Goal: Find specific page/section

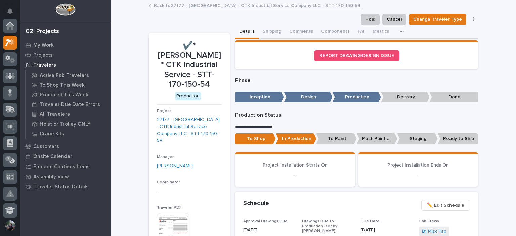
scroll to position [17, 0]
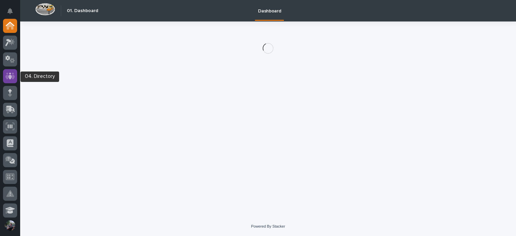
click at [12, 75] on icon at bounding box center [10, 76] width 10 height 7
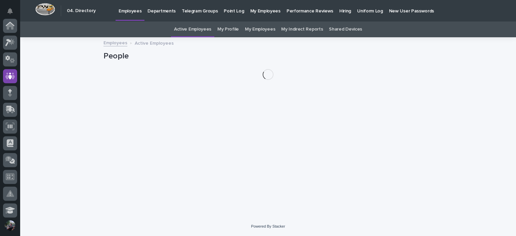
scroll to position [50, 0]
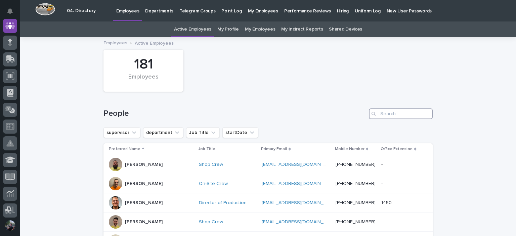
click at [383, 110] on input "Search" at bounding box center [401, 113] width 64 height 11
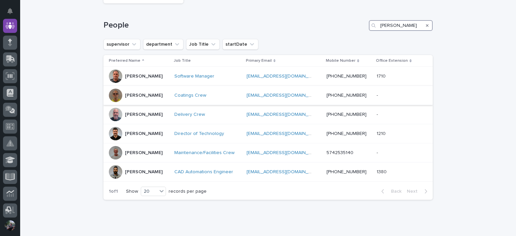
scroll to position [89, 0]
click at [394, 22] on input "[PERSON_NAME]" at bounding box center [401, 24] width 64 height 11
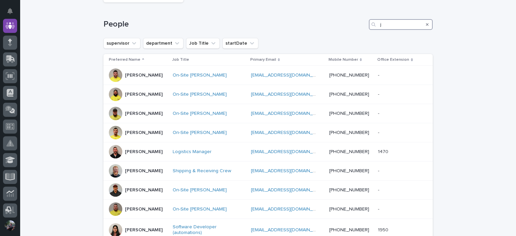
scroll to position [111, 0]
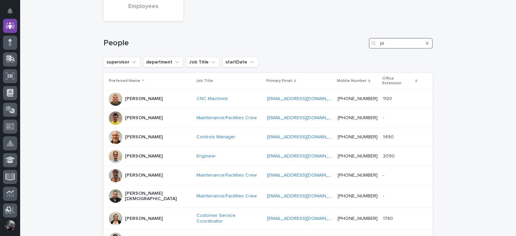
scroll to position [67, 0]
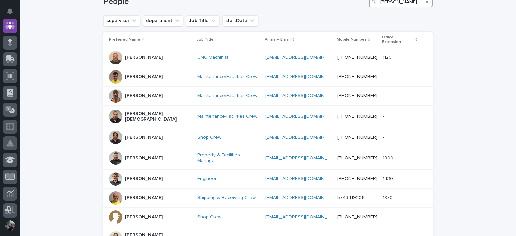
scroll to position [108, 0]
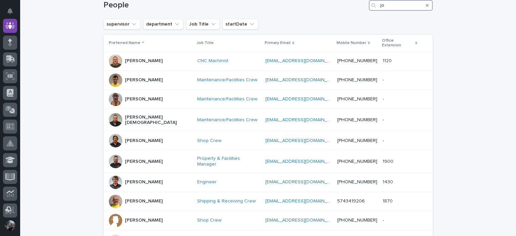
type input "j"
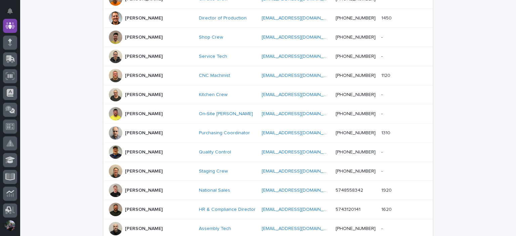
scroll to position [111, 0]
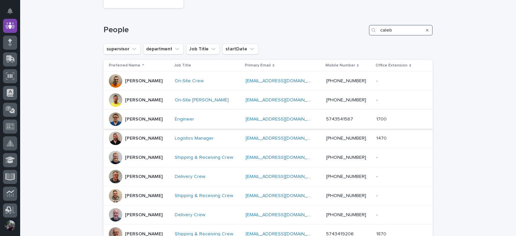
scroll to position [89, 0]
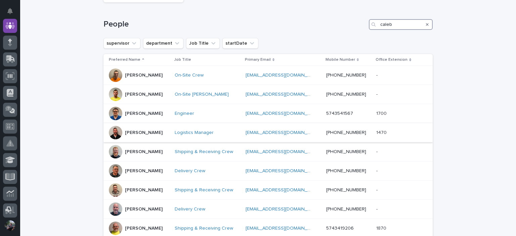
type input "caleb"
click at [147, 139] on td "[PERSON_NAME]" at bounding box center [137, 132] width 68 height 19
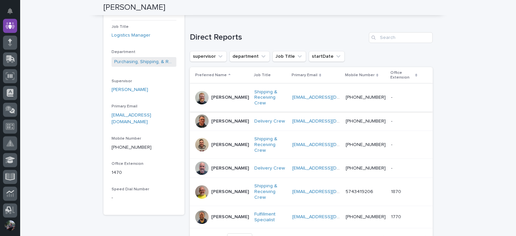
scroll to position [134, 0]
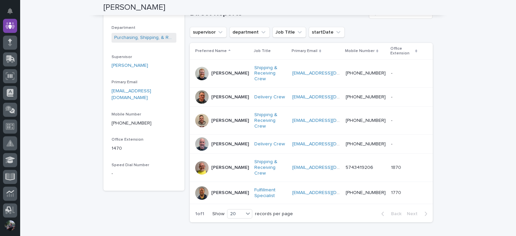
click at [201, 137] on div at bounding box center [201, 143] width 13 height 13
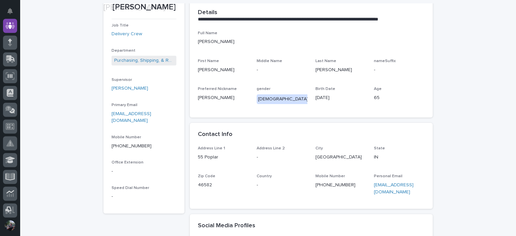
scroll to position [112, 0]
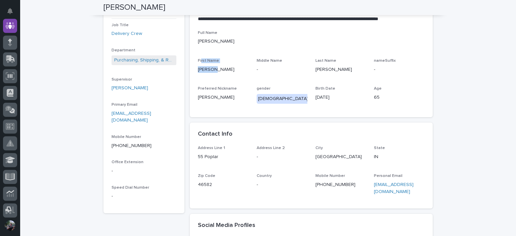
drag, startPoint x: 206, startPoint y: 65, endPoint x: 198, endPoint y: 63, distance: 7.6
click at [198, 63] on div "First Name [PERSON_NAME]" at bounding box center [223, 68] width 51 height 20
click at [207, 70] on p "[PERSON_NAME]" at bounding box center [223, 69] width 51 height 7
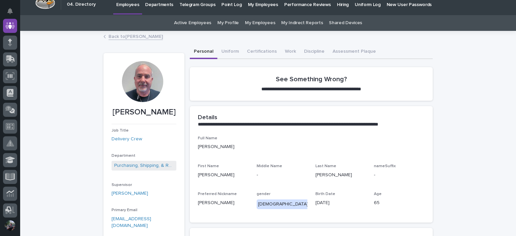
scroll to position [0, 0]
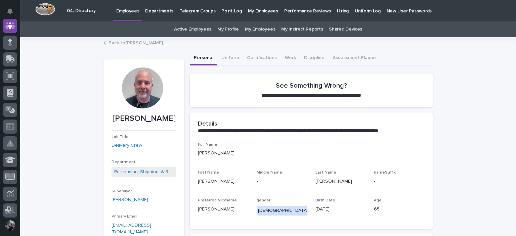
click at [130, 44] on link "Back to [PERSON_NAME]" at bounding box center [135, 43] width 54 height 8
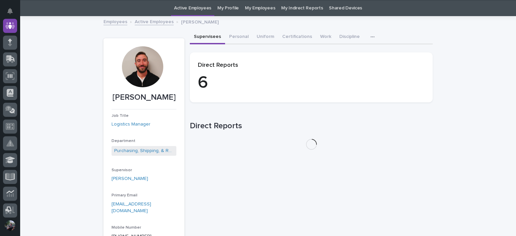
scroll to position [21, 0]
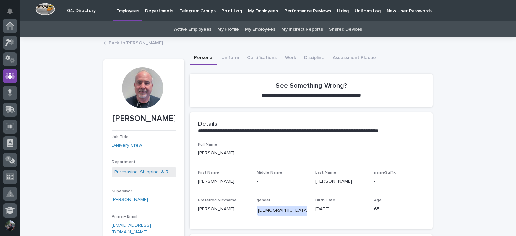
scroll to position [50, 0]
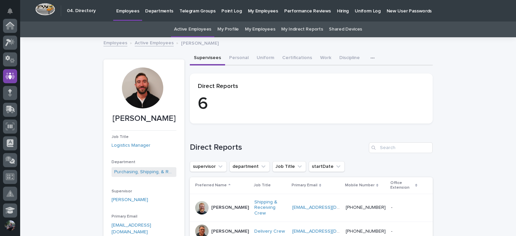
scroll to position [21, 0]
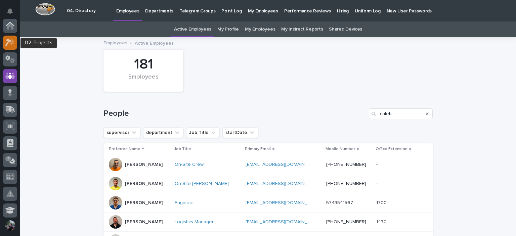
click at [7, 42] on icon at bounding box center [8, 42] width 6 height 7
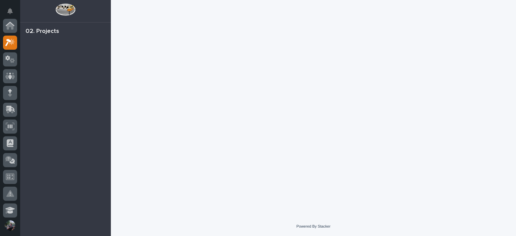
scroll to position [17, 0]
